Goal: Transaction & Acquisition: Purchase product/service

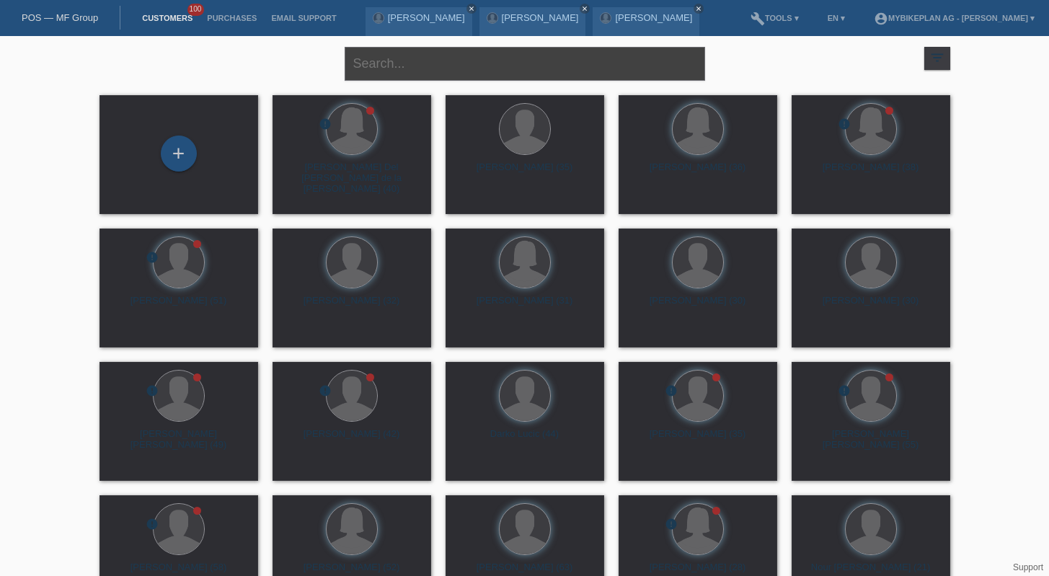
click at [393, 59] on input "text" at bounding box center [525, 64] width 360 height 34
type input "martin"
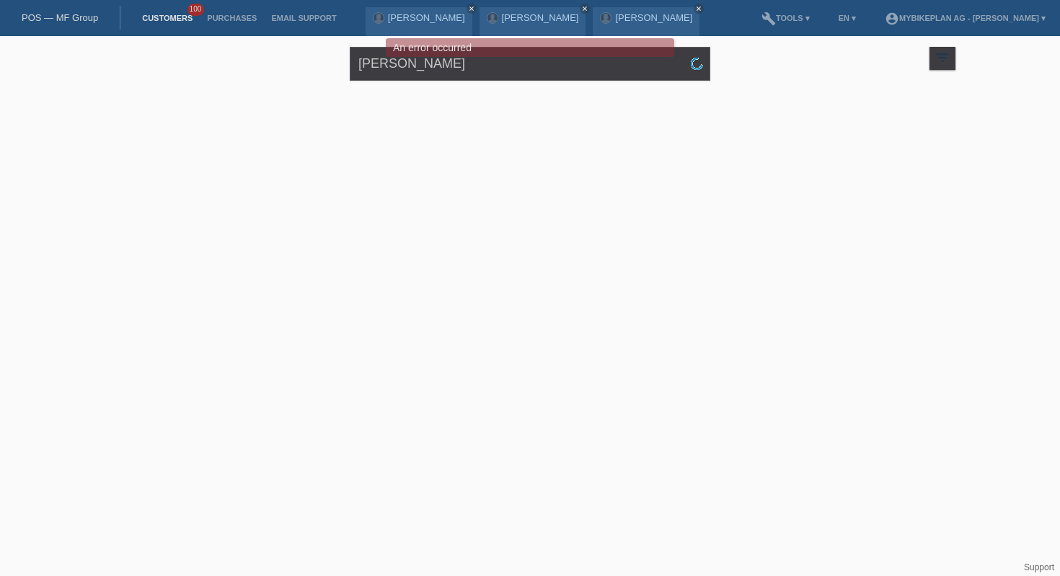
click at [71, 15] on link "POS — MF Group" at bounding box center [60, 17] width 76 height 11
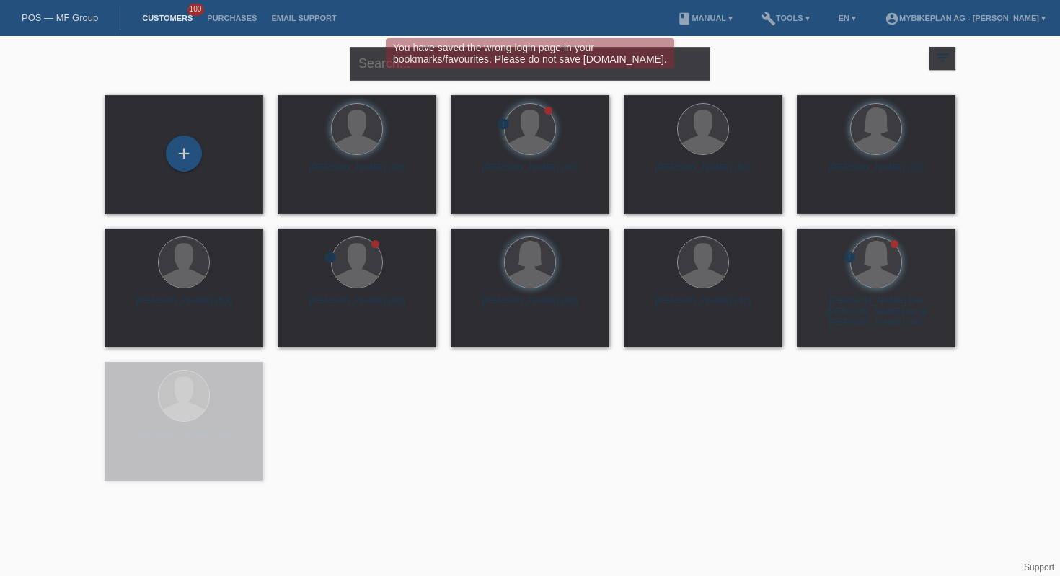
click at [368, 71] on div "You have saved the wrong login page in your bookmarks/favourites. Please do not…" at bounding box center [530, 55] width 636 height 34
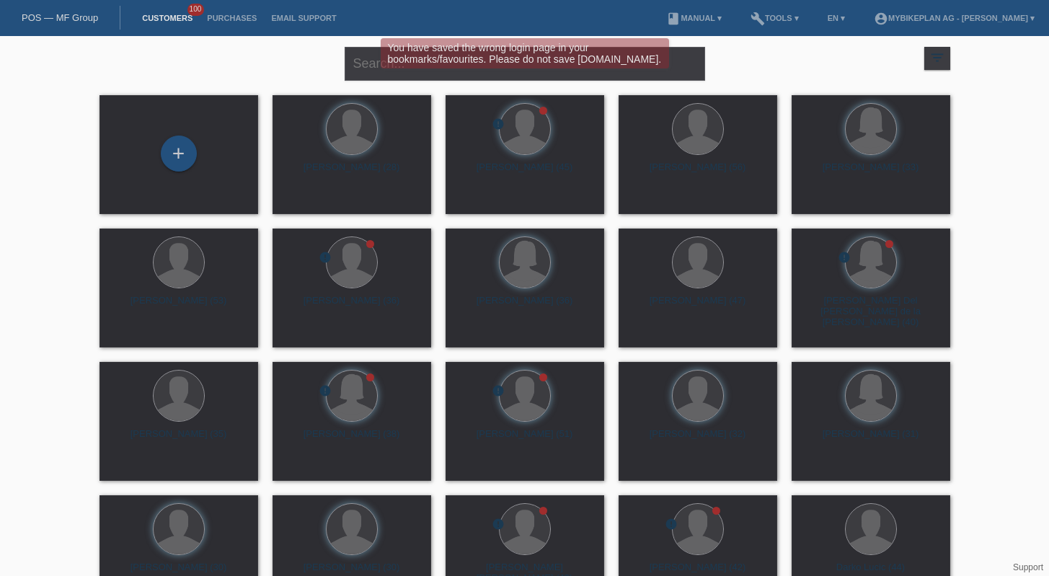
click at [373, 66] on div "You have saved the wrong login page in your bookmarks/favourites. Please do not…" at bounding box center [524, 55] width 629 height 34
click at [355, 53] on div "You have saved the wrong login page in your bookmarks/favourites. Please do not…" at bounding box center [524, 55] width 629 height 34
click at [398, 64] on div "You have saved the wrong login page in your bookmarks/favourites. Please do not…" at bounding box center [525, 53] width 288 height 30
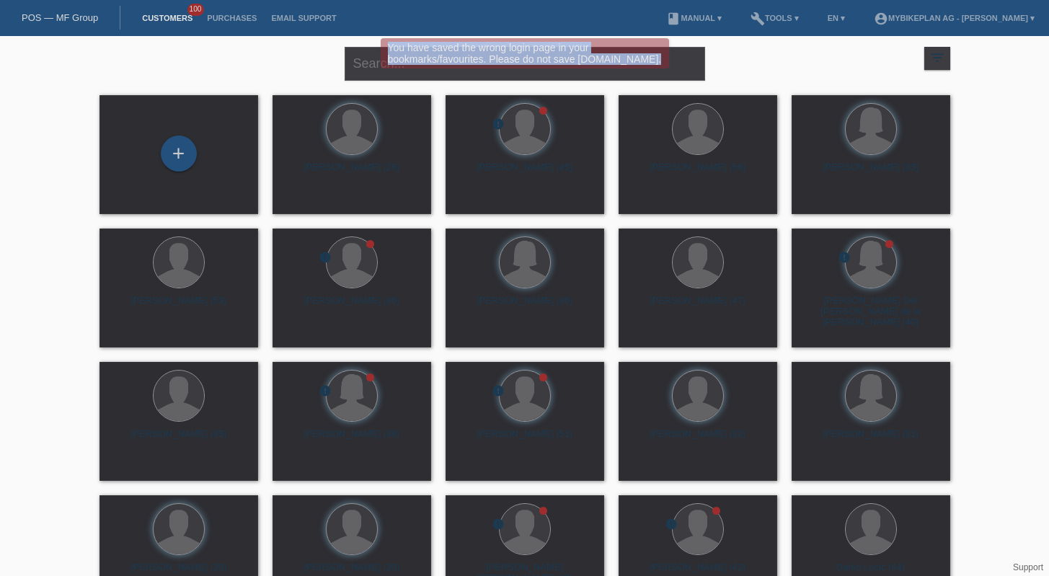
click at [398, 65] on div "You have saved the wrong login page in your bookmarks/favourites. Please do not…" at bounding box center [525, 53] width 288 height 30
click at [339, 71] on div "You have saved the wrong login page in your bookmarks/favourites. Please do not…" at bounding box center [524, 55] width 629 height 34
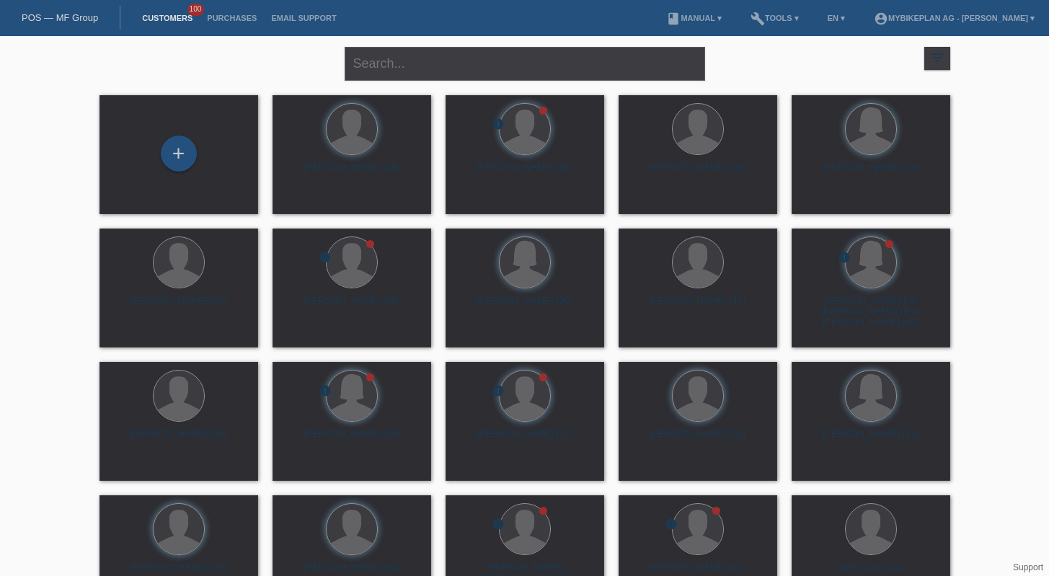
click at [711, 72] on div "close filter_list view_module Show all customers star Show stared customers lay…" at bounding box center [524, 62] width 865 height 52
click at [653, 68] on input "text" at bounding box center [525, 64] width 360 height 34
type input "martin"
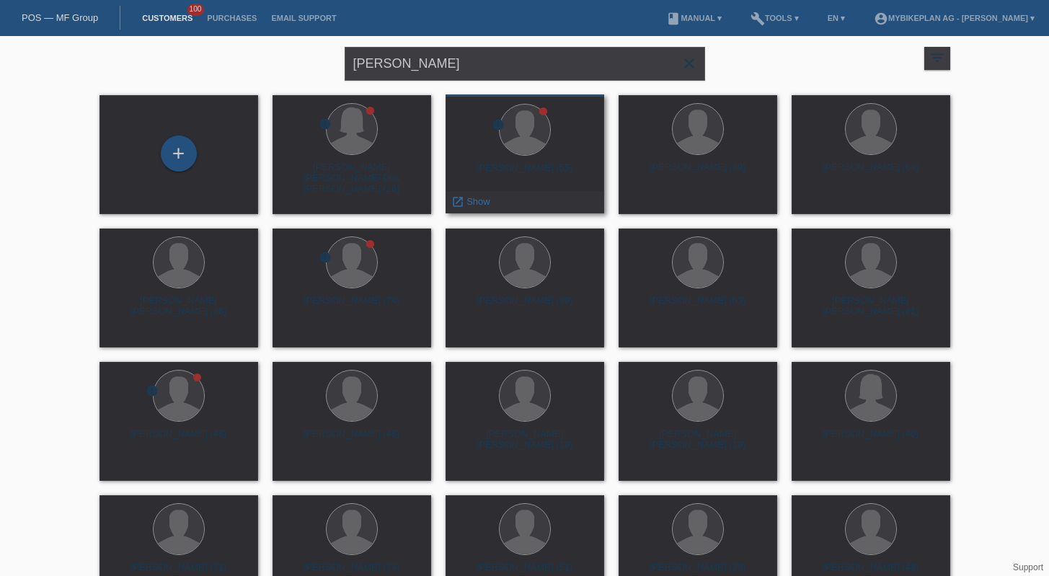
click at [518, 200] on div "launch Show" at bounding box center [524, 202] width 157 height 22
click at [469, 204] on span "Show" at bounding box center [478, 201] width 24 height 11
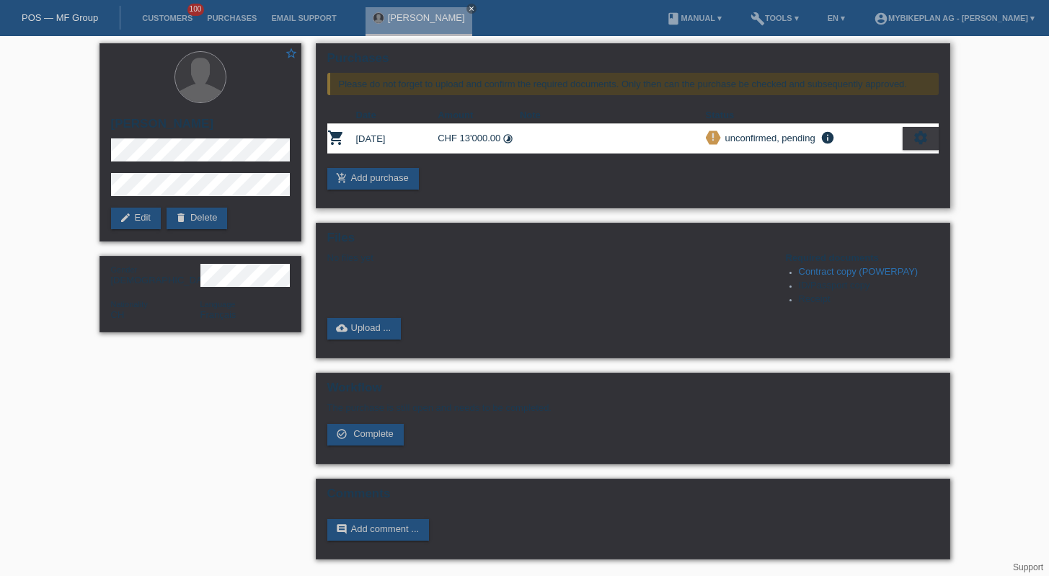
click at [921, 139] on icon "settings" at bounding box center [921, 138] width 16 height 16
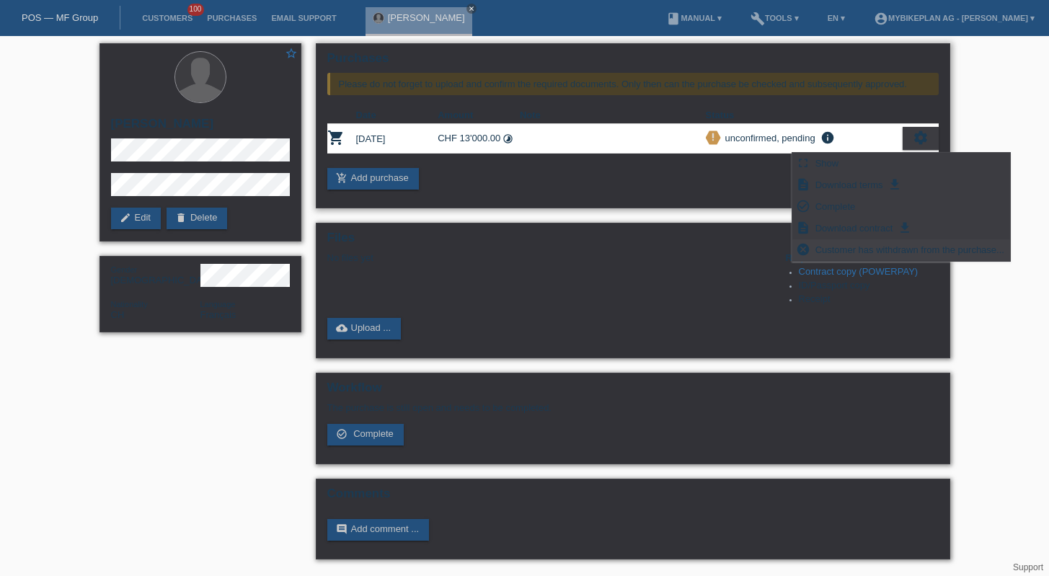
click at [857, 247] on span "Customer has withdrawn from the purchase..." at bounding box center [909, 249] width 193 height 17
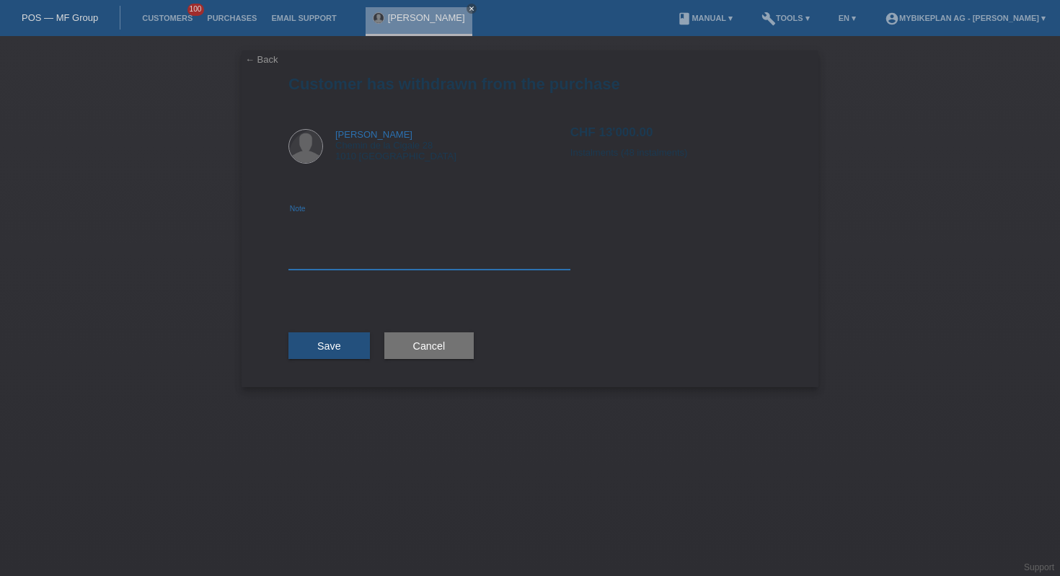
click at [445, 236] on textarea at bounding box center [429, 242] width 282 height 56
type textarea "other bike"
click at [301, 348] on button "Save" at bounding box center [328, 345] width 81 height 27
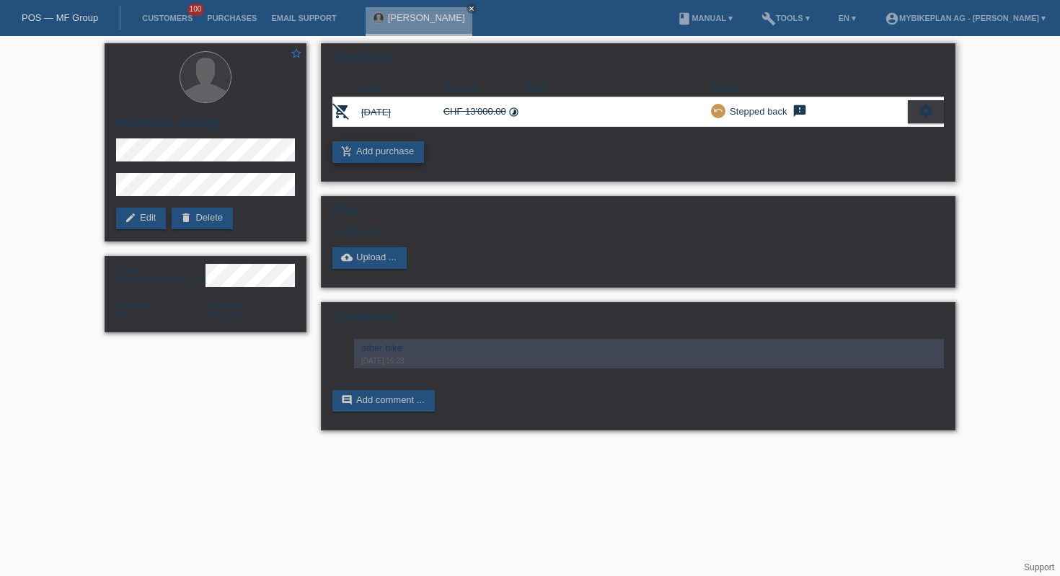
click at [389, 144] on link "add_shopping_cart Add purchase" at bounding box center [378, 152] width 92 height 22
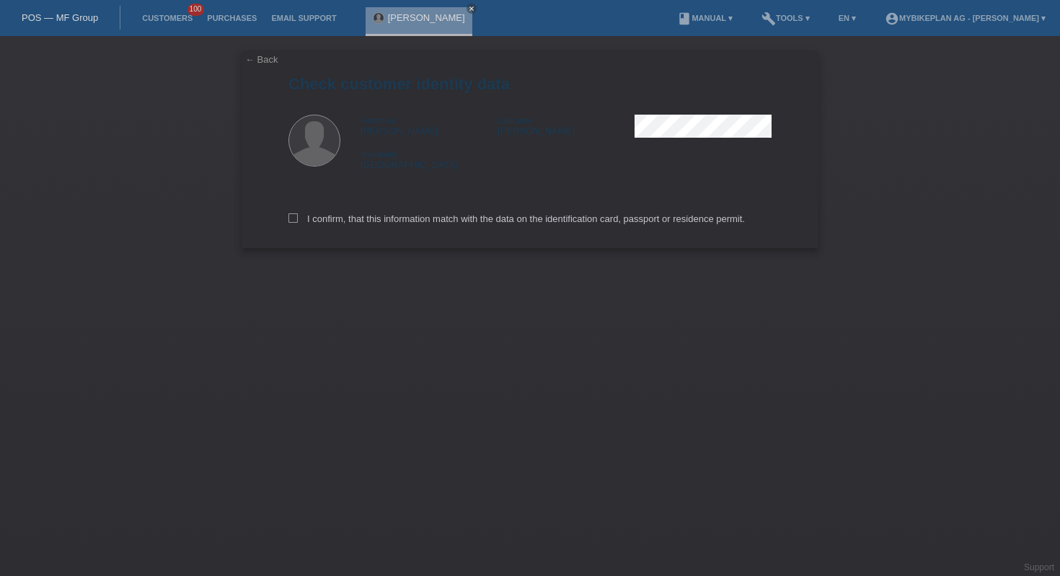
click at [427, 235] on div "I confirm, that this information match with the data on the identification card…" at bounding box center [529, 216] width 483 height 63
click at [428, 224] on label "I confirm, that this information match with the data on the identification card…" at bounding box center [516, 218] width 456 height 11
click at [298, 223] on input "I confirm, that this information match with the data on the identification card…" at bounding box center [292, 217] width 9 height 9
checkbox input "true"
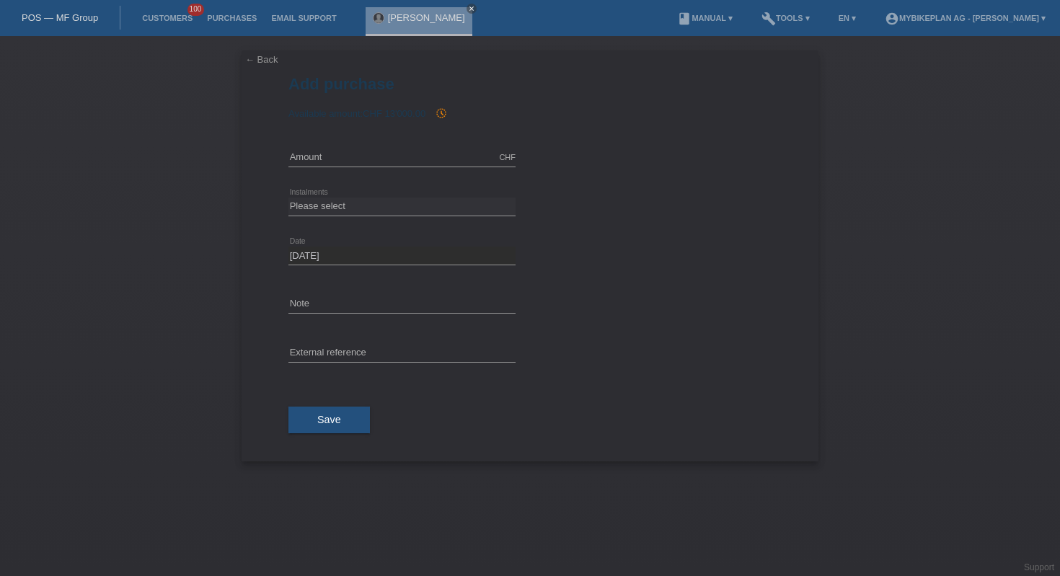
click at [407, 141] on div "CHF error Amount" at bounding box center [401, 157] width 227 height 49
click at [374, 154] on input "text" at bounding box center [401, 157] width 227 height 18
click at [358, 154] on input "4553.74" at bounding box center [401, 157] width 227 height 18
type input "4553.79"
click at [358, 203] on select "Please select 6 instalments 12 instalments 18 instalments 24 instalments 36 ins…" at bounding box center [401, 205] width 227 height 17
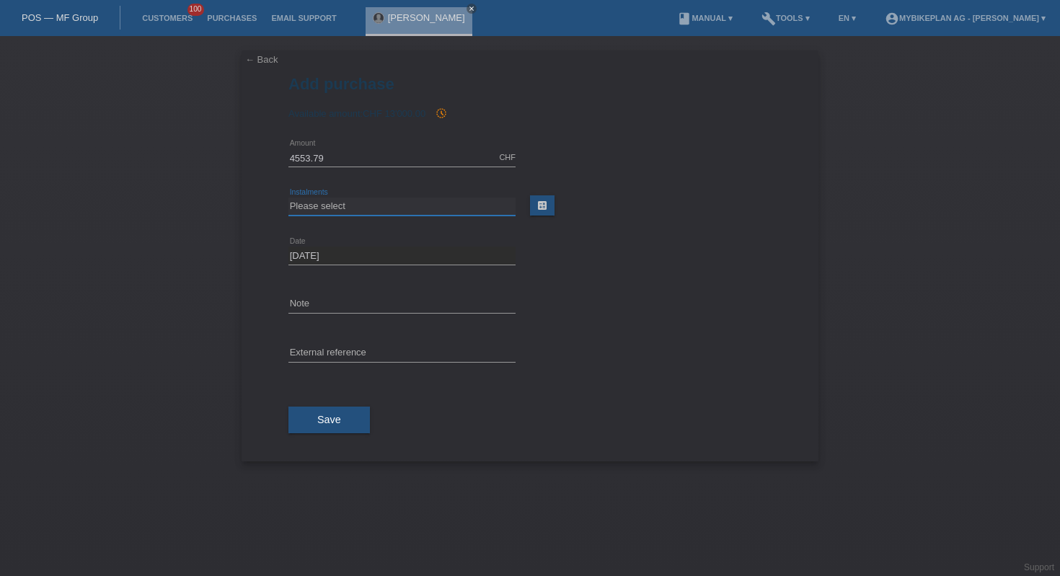
click at [389, 203] on select "Please select 6 instalments 12 instalments 18 instalments 24 instalments 36 ins…" at bounding box center [401, 205] width 227 height 17
select select "487"
click at [401, 348] on input "text" at bounding box center [401, 354] width 227 height 18
paste input "46002357808"
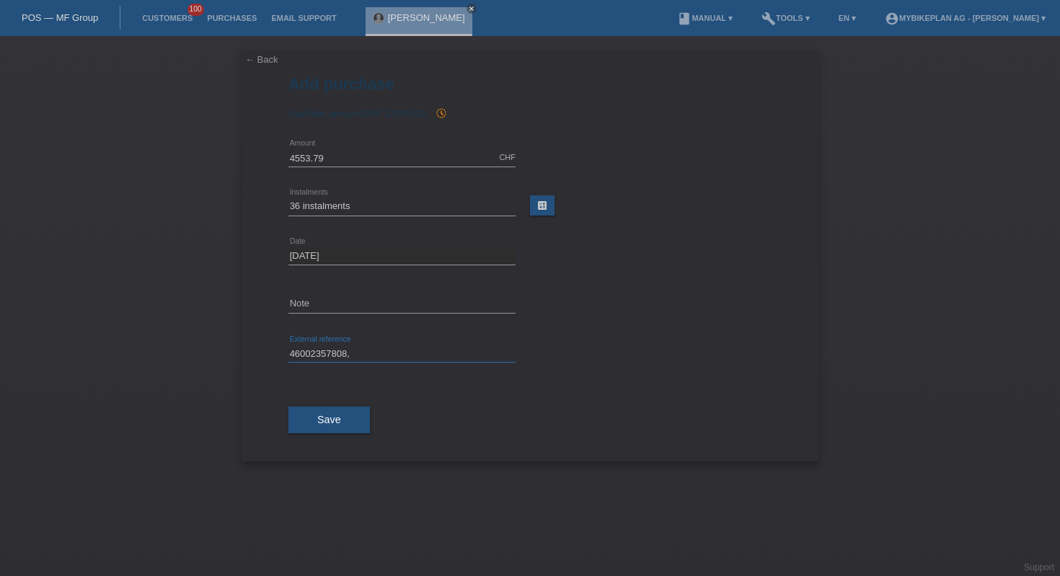
paste input "46002357809"
type input "46002357808, 46002357809"
click at [309, 424] on button "Save" at bounding box center [328, 420] width 81 height 27
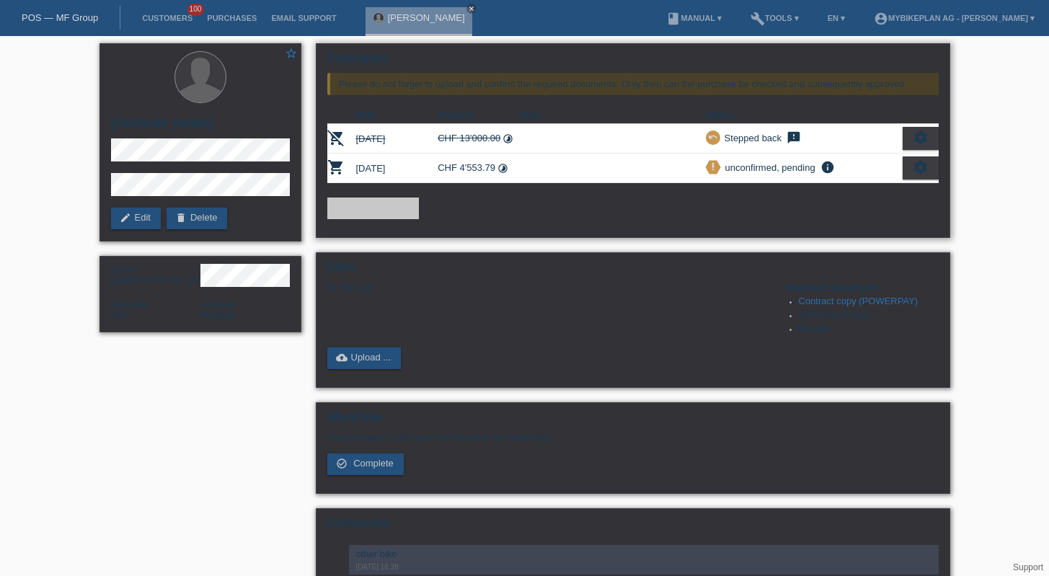
click at [915, 167] on icon "settings" at bounding box center [921, 167] width 16 height 16
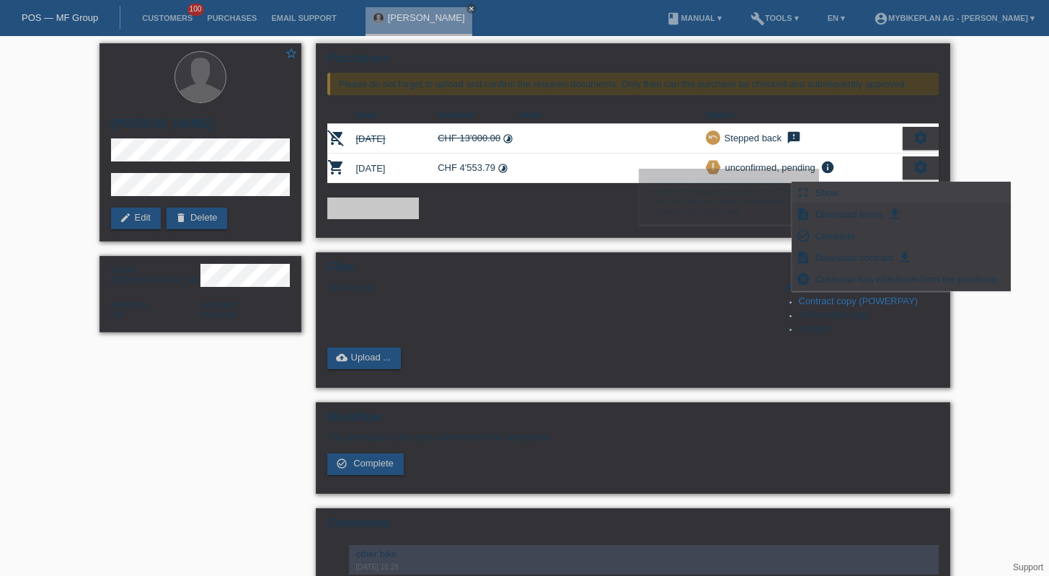
click at [833, 194] on span "Show" at bounding box center [827, 192] width 28 height 17
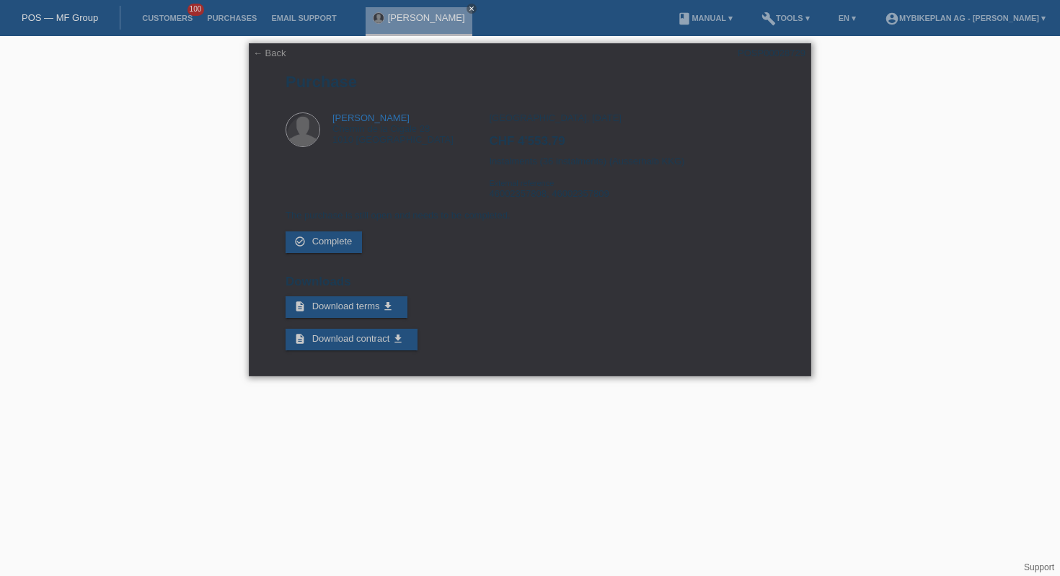
click at [756, 43] on div "← Back POSP00028729 [GEOGRAPHIC_DATA] [PERSON_NAME] [STREET_ADDRESS] Complete" at bounding box center [530, 209] width 562 height 333
click at [761, 50] on div "POSP00028729" at bounding box center [771, 53] width 68 height 11
copy div "POSP00028729"
